Goal: Transaction & Acquisition: Register for event/course

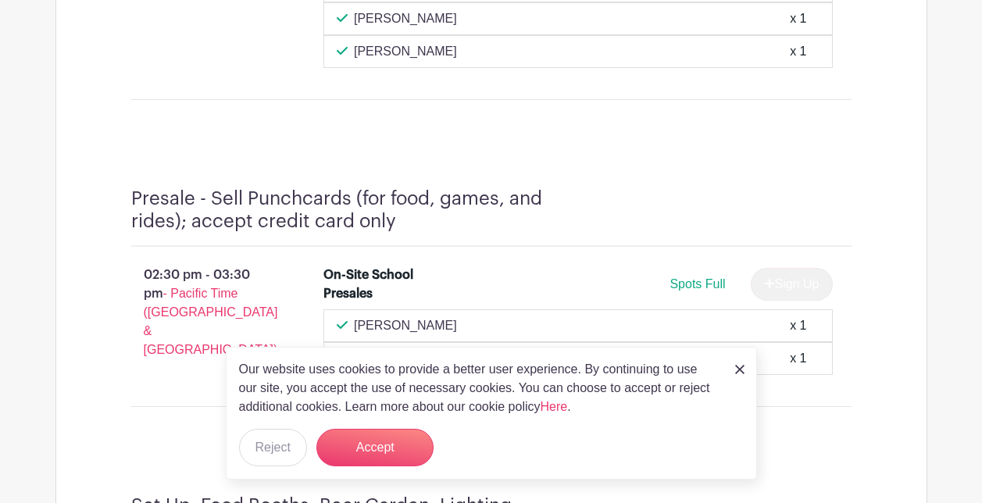
scroll to position [1760, 0]
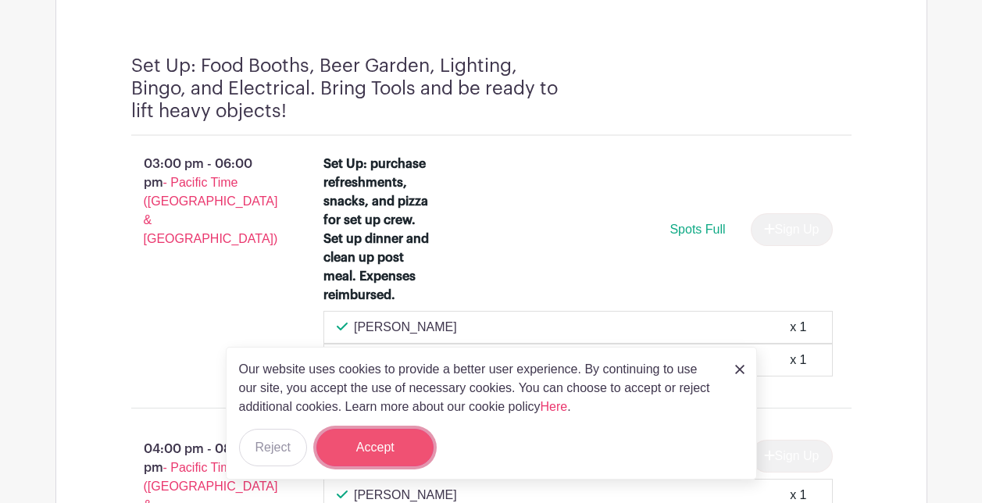
click at [396, 454] on button "Accept" at bounding box center [374, 447] width 117 height 37
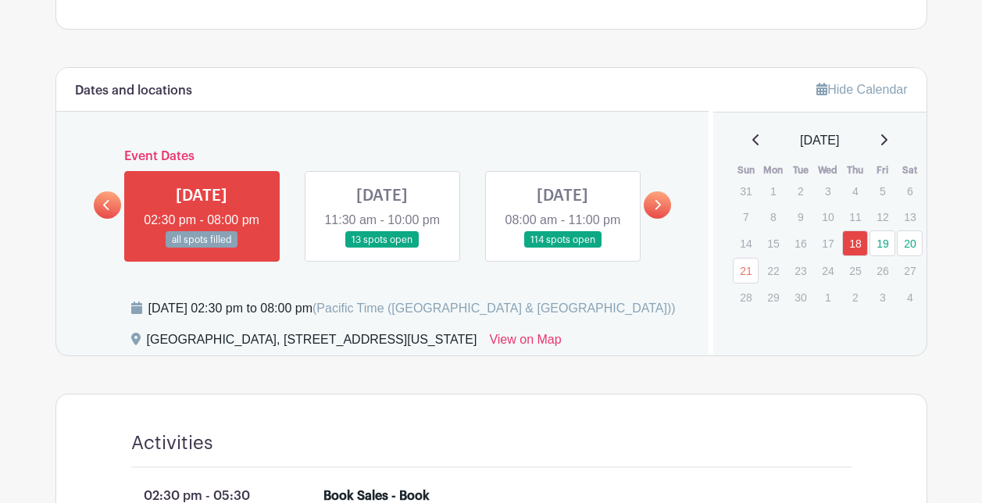
scroll to position [690, 0]
click at [382, 248] on link at bounding box center [382, 248] width 0 height 0
click at [562, 248] on link at bounding box center [562, 248] width 0 height 0
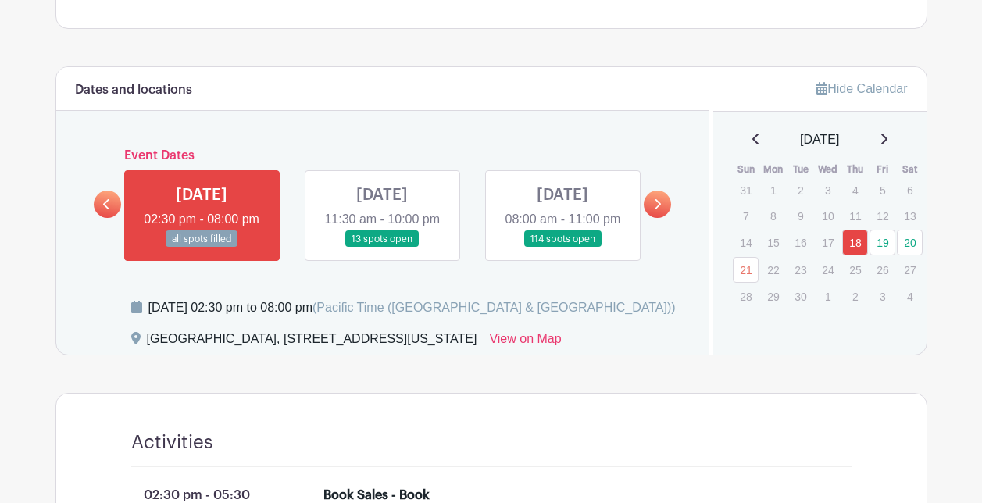
click at [562, 248] on link at bounding box center [562, 248] width 0 height 0
click at [911, 244] on link "20" at bounding box center [910, 243] width 26 height 26
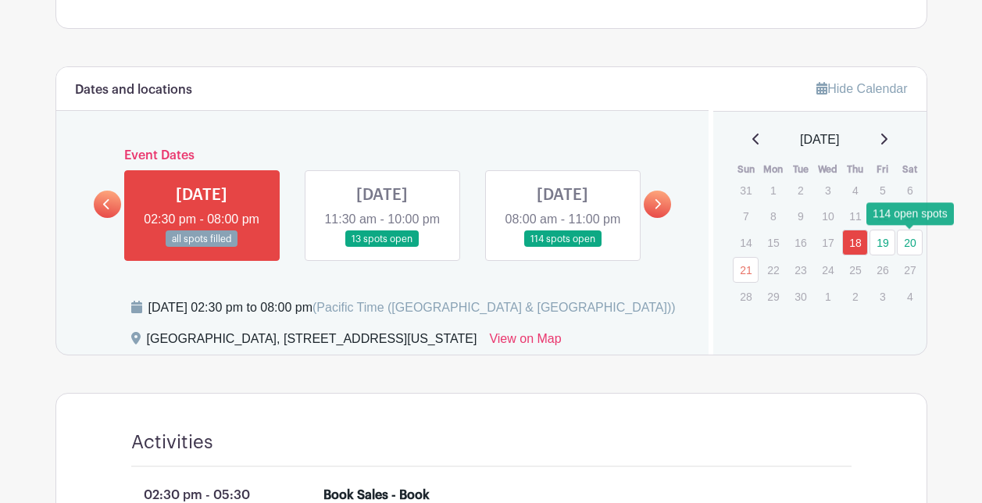
click at [911, 244] on link "20" at bounding box center [910, 243] width 26 height 26
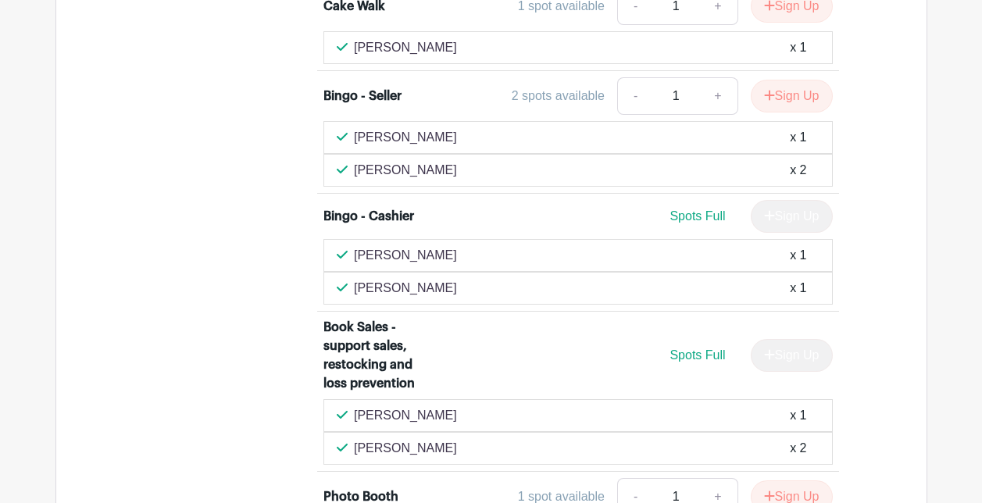
scroll to position [7739, 0]
